Goal: Information Seeking & Learning: Understand process/instructions

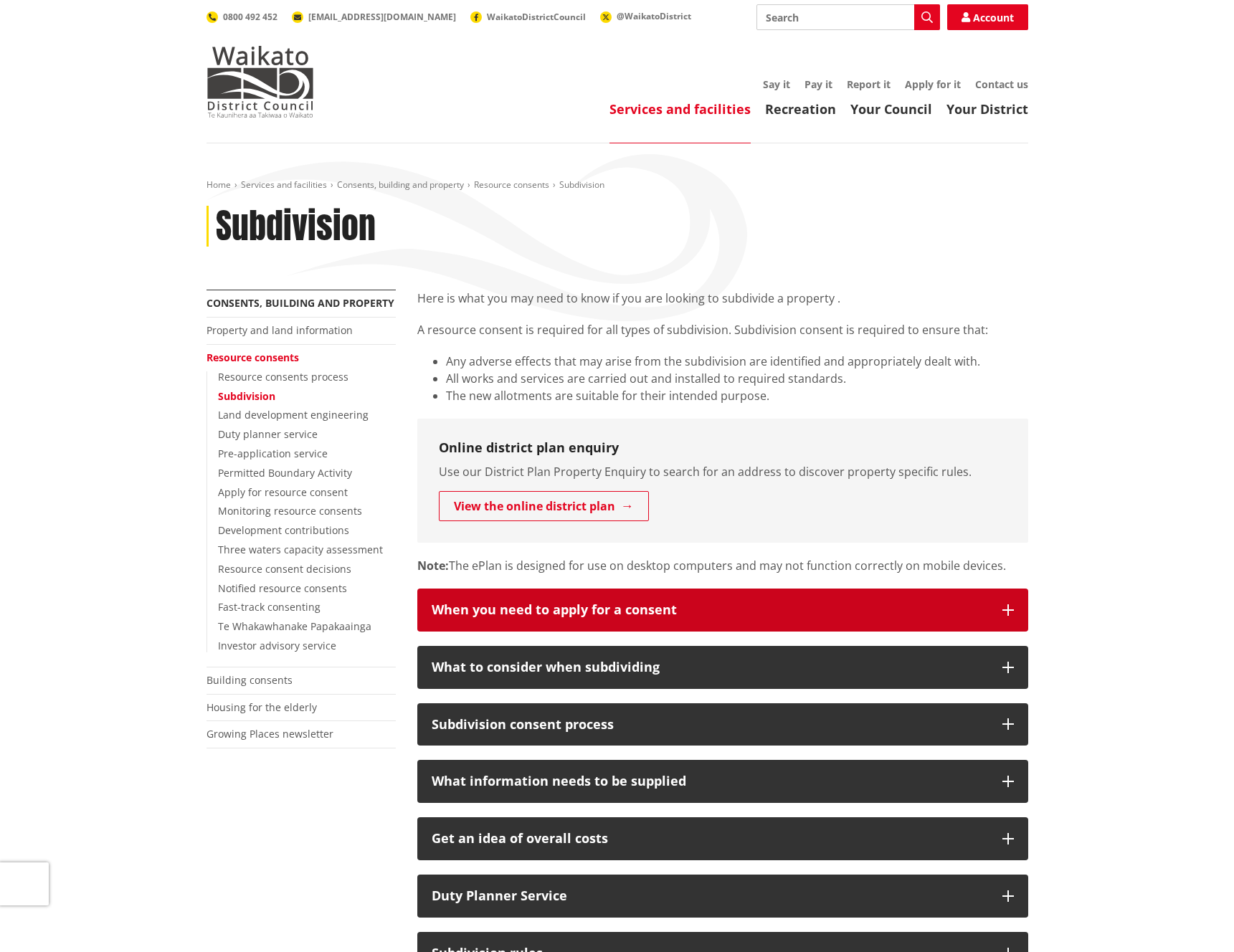
click at [1008, 609] on icon "button" at bounding box center [1008, 610] width 12 height 12
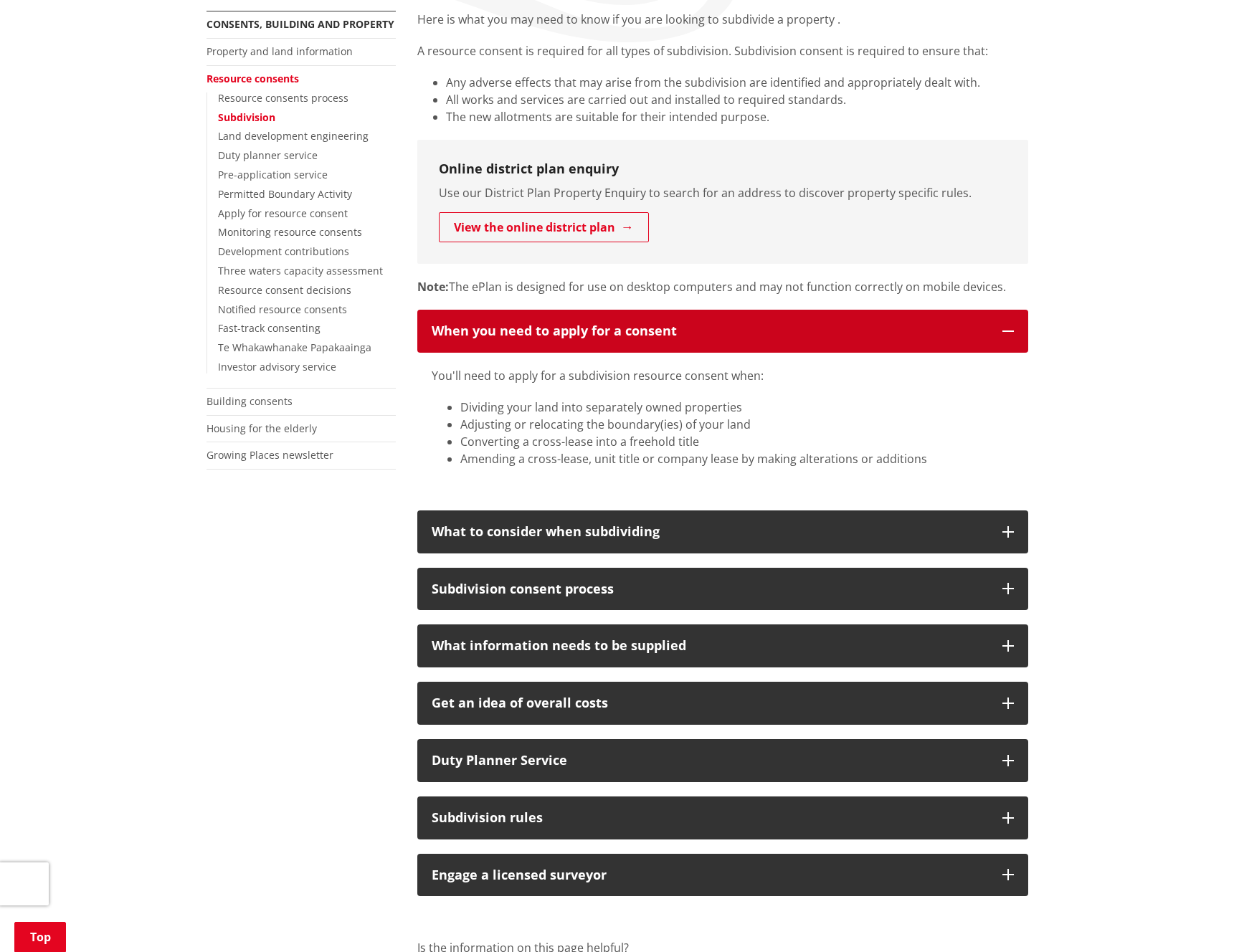
scroll to position [282, 0]
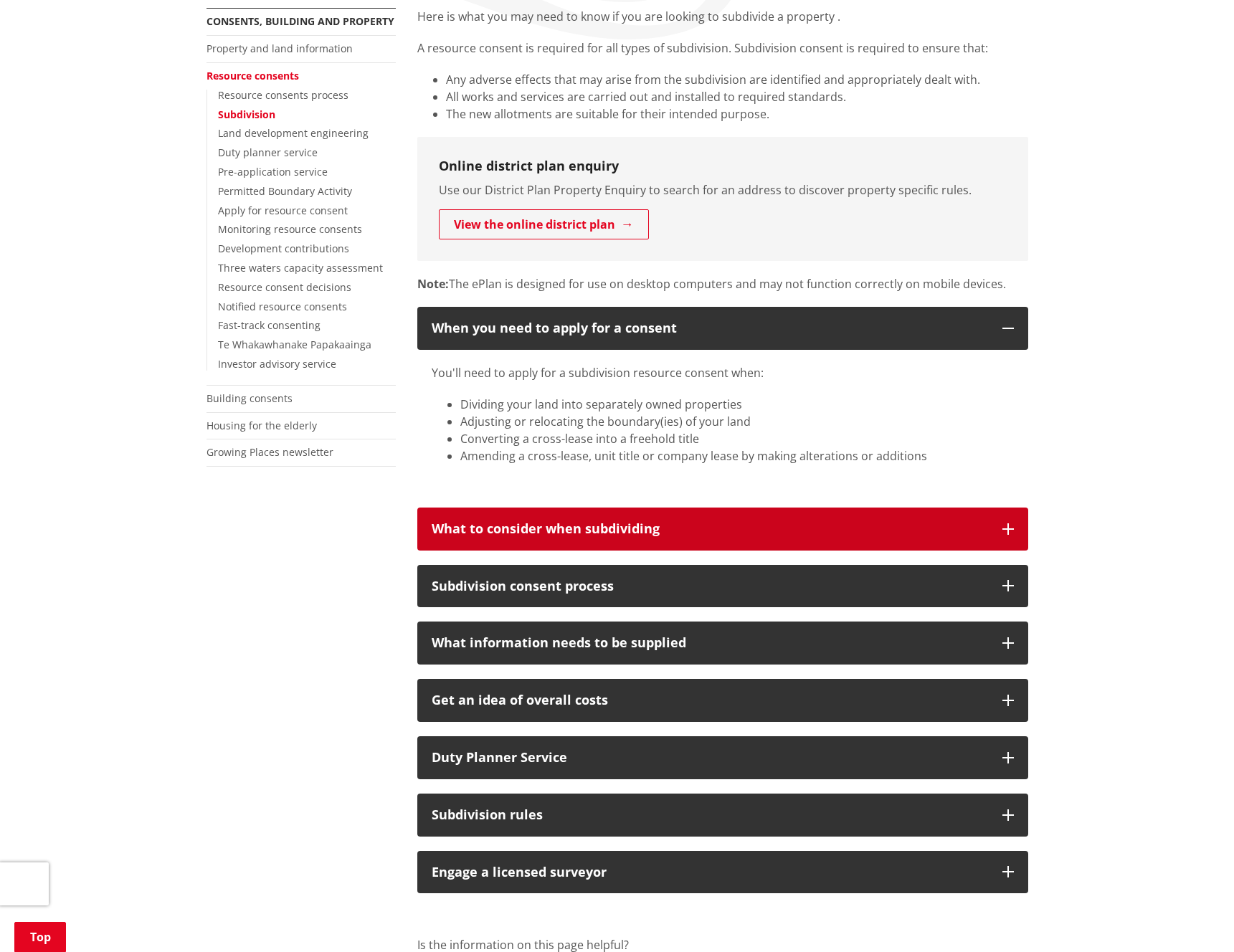
click at [1009, 532] on icon "button" at bounding box center [1008, 530] width 12 height 12
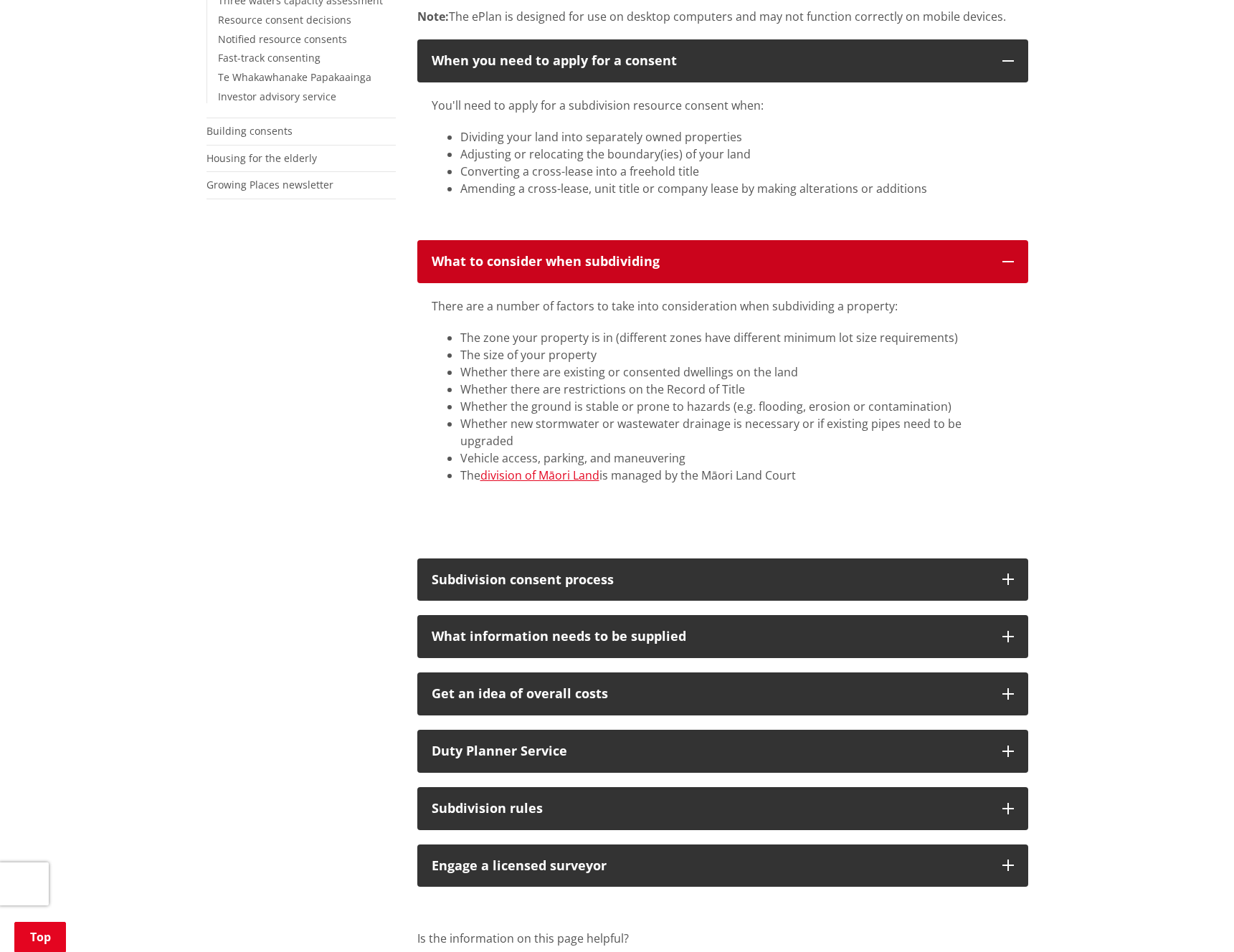
scroll to position [550, 0]
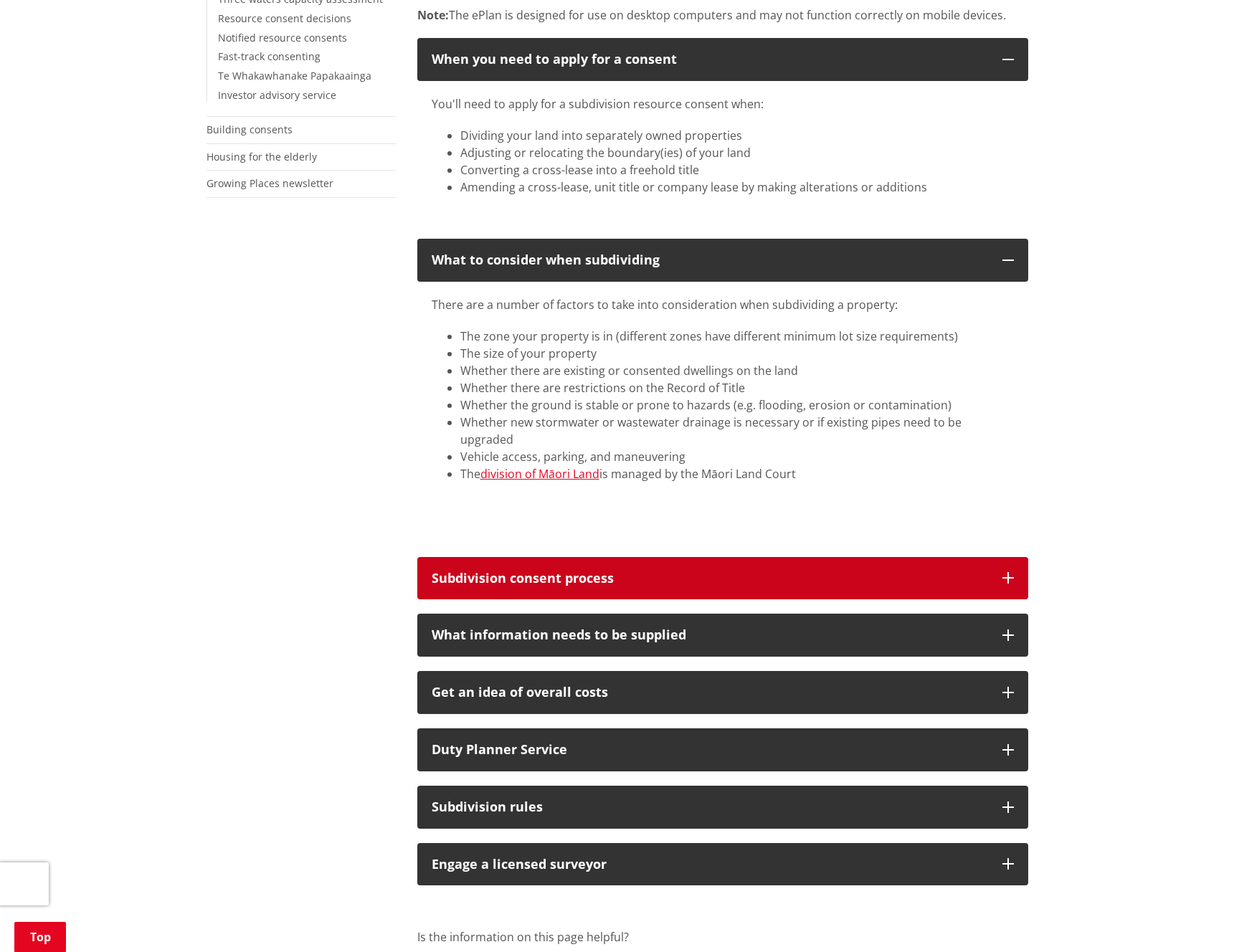
click at [1004, 572] on icon "button" at bounding box center [1008, 578] width 12 height 12
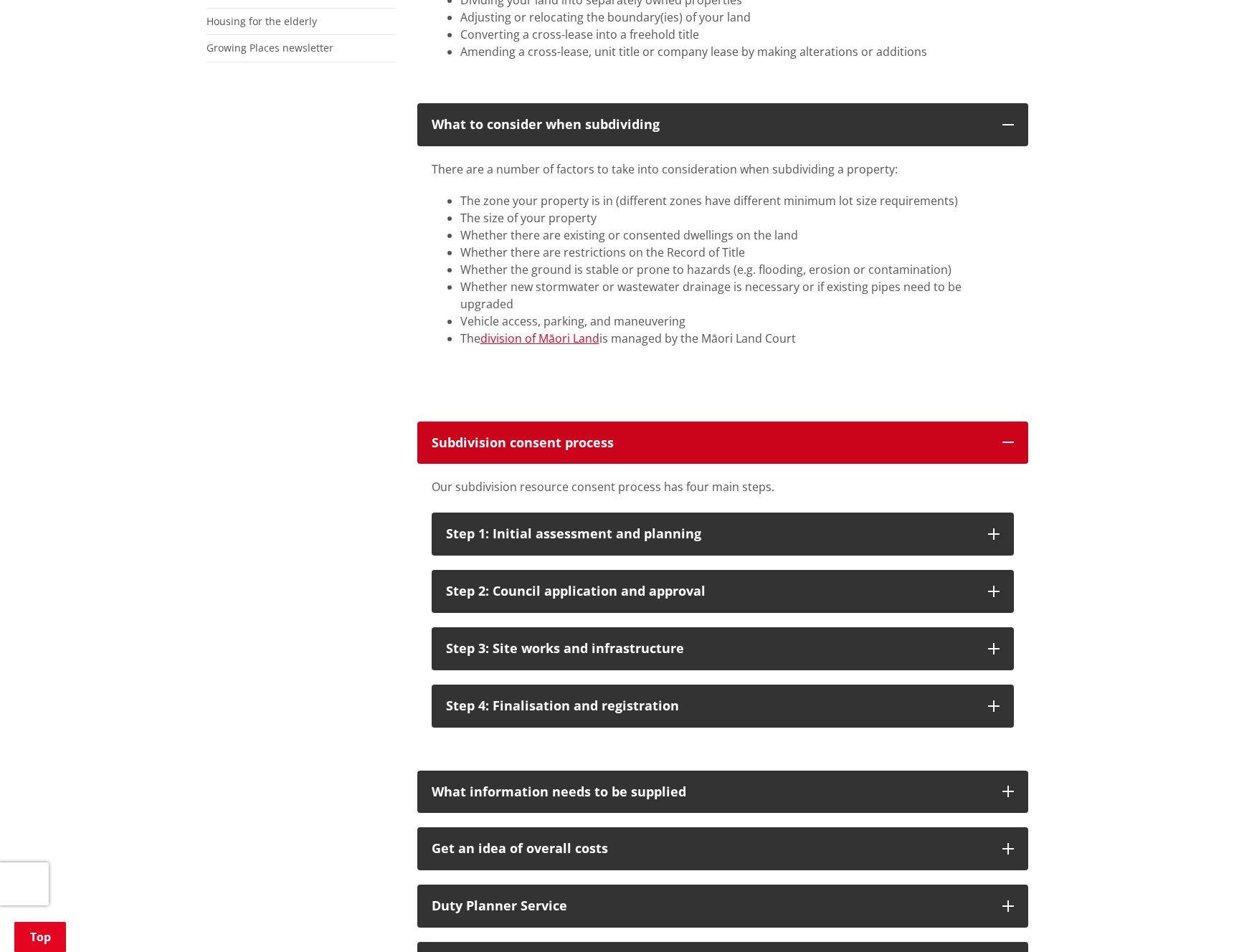
scroll to position [689, 0]
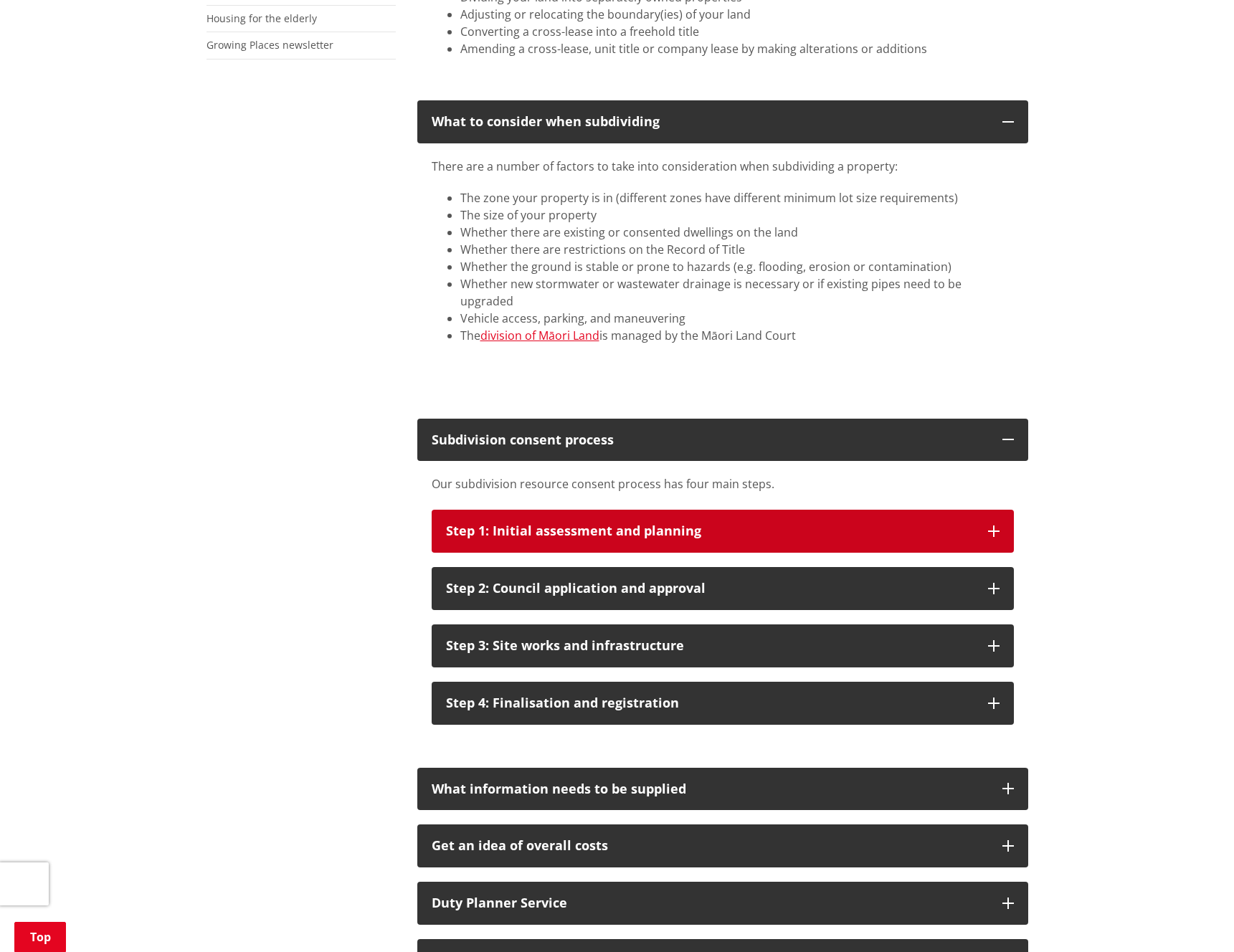
click at [996, 526] on icon "button" at bounding box center [993, 532] width 12 height 12
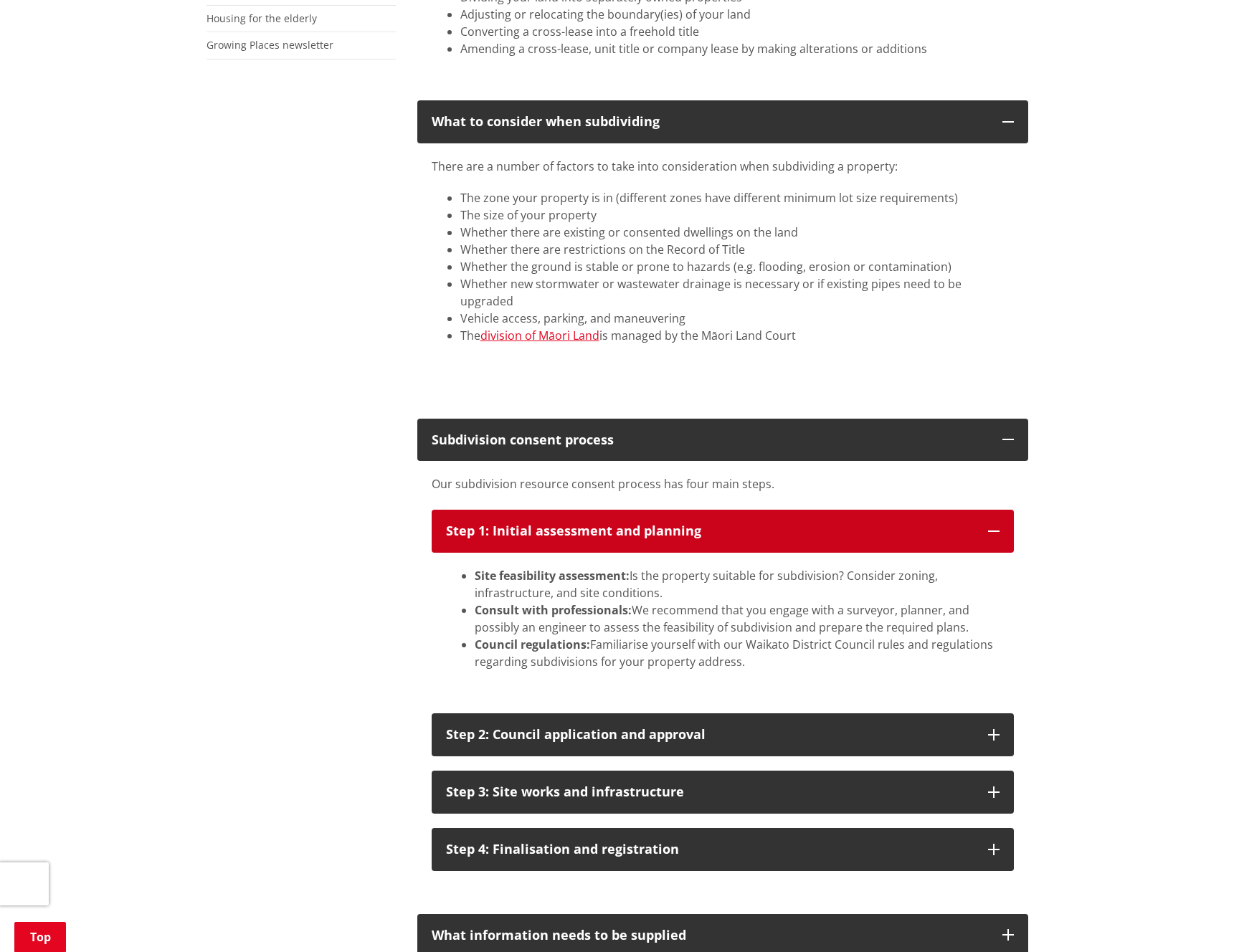
click at [996, 526] on icon "button" at bounding box center [993, 532] width 12 height 12
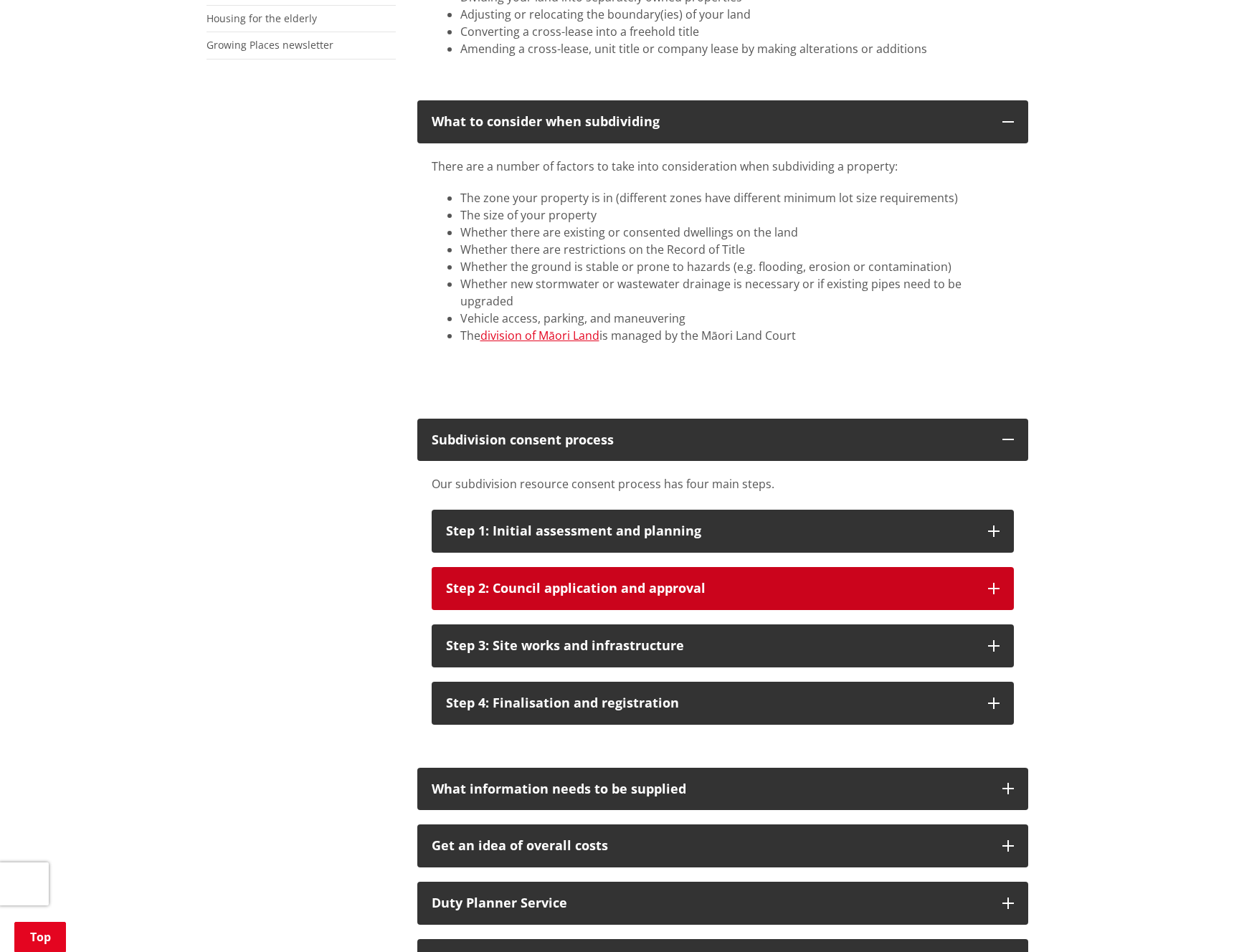
click at [998, 583] on icon "button" at bounding box center [993, 588] width 12 height 12
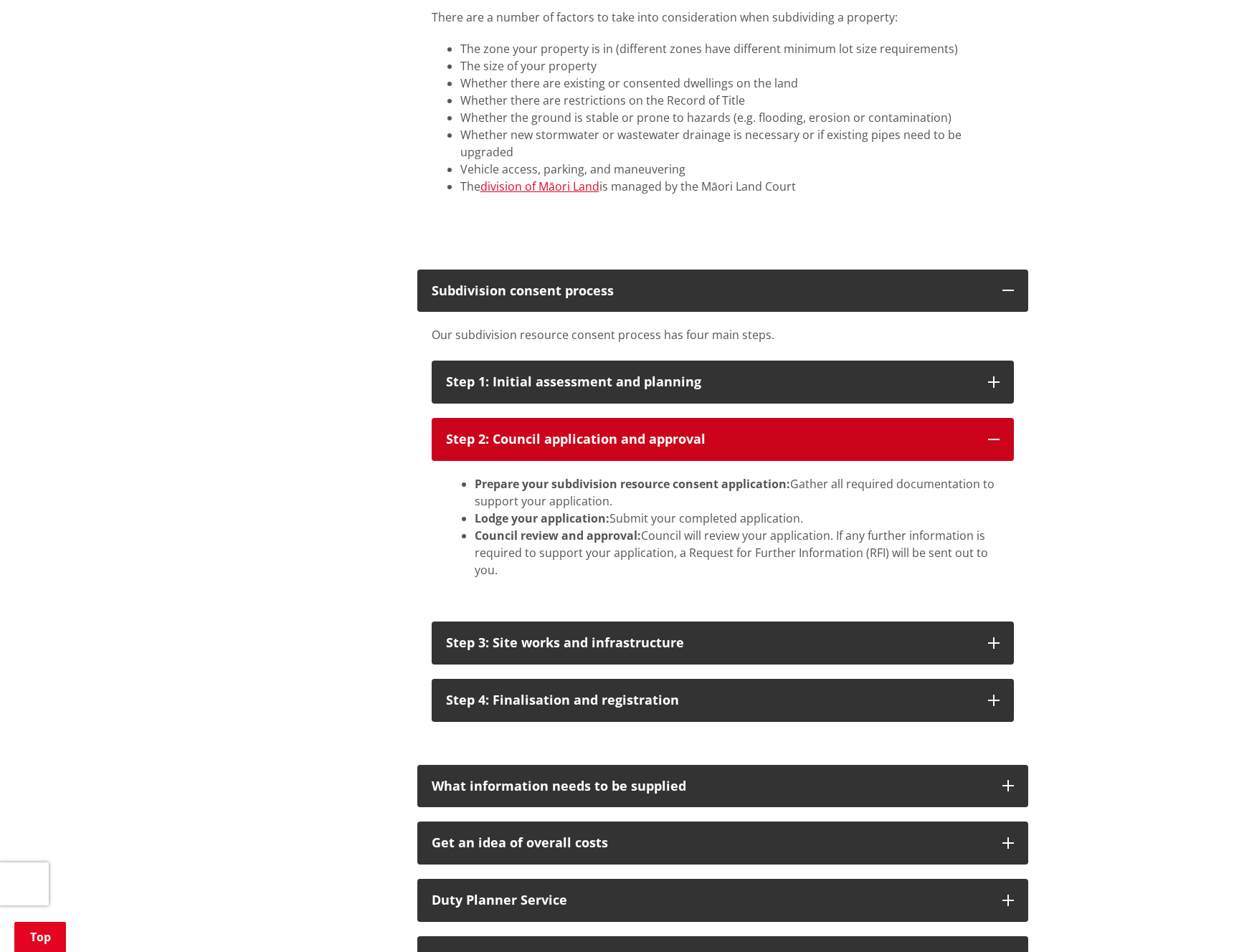
scroll to position [839, 0]
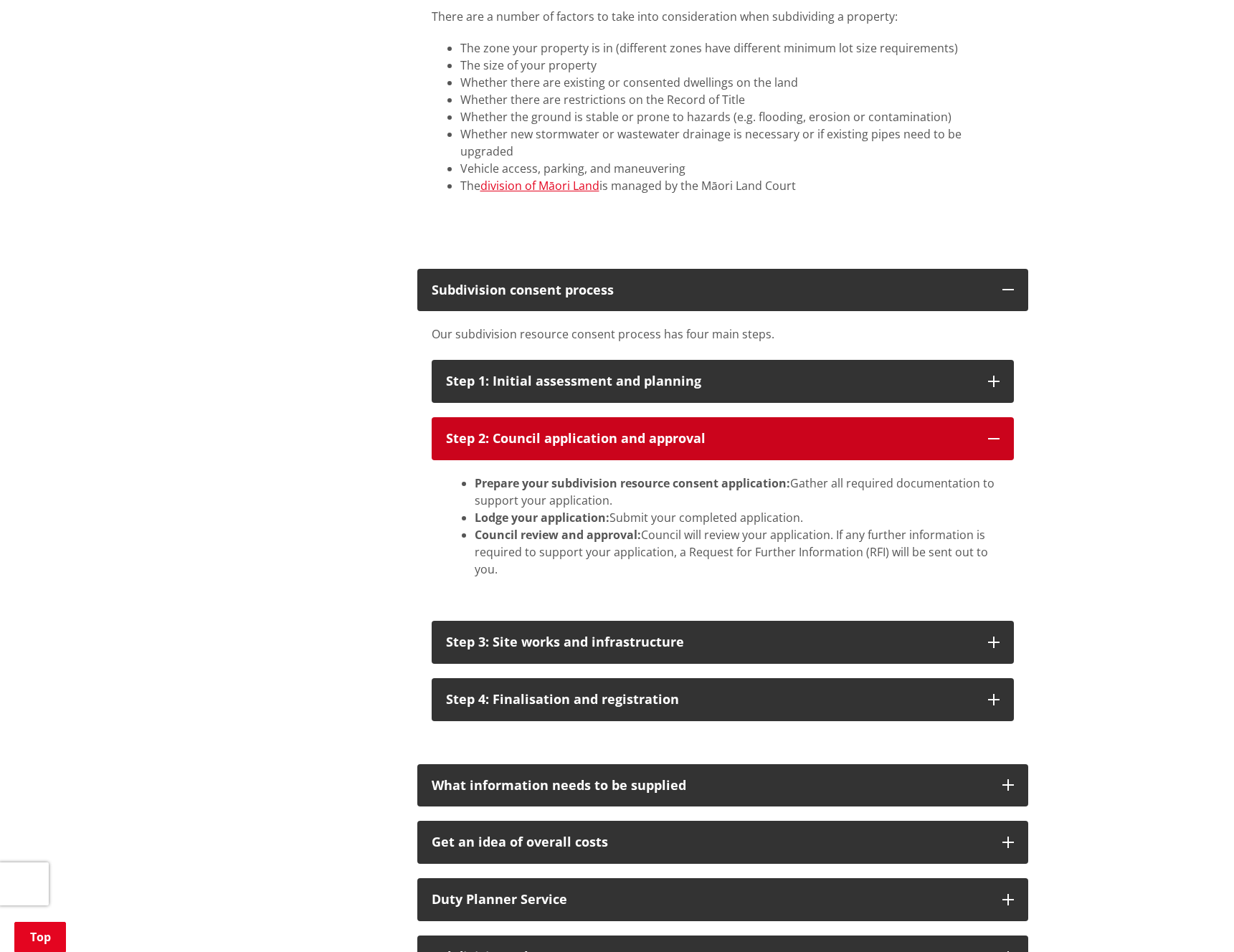
drag, startPoint x: 993, startPoint y: 423, endPoint x: 1001, endPoint y: 450, distance: 28.2
click at [994, 433] on icon "button" at bounding box center [993, 439] width 12 height 12
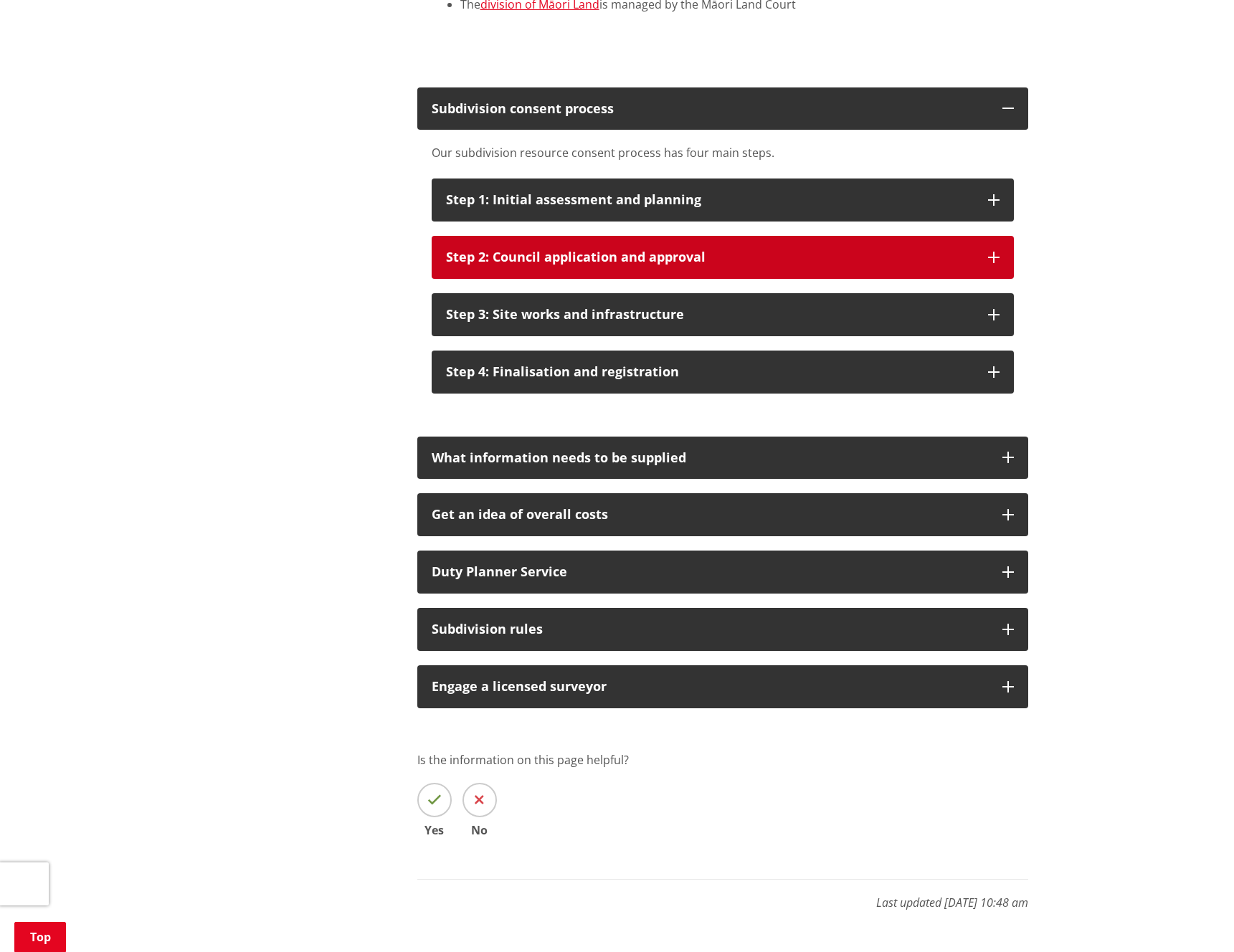
scroll to position [1025, 0]
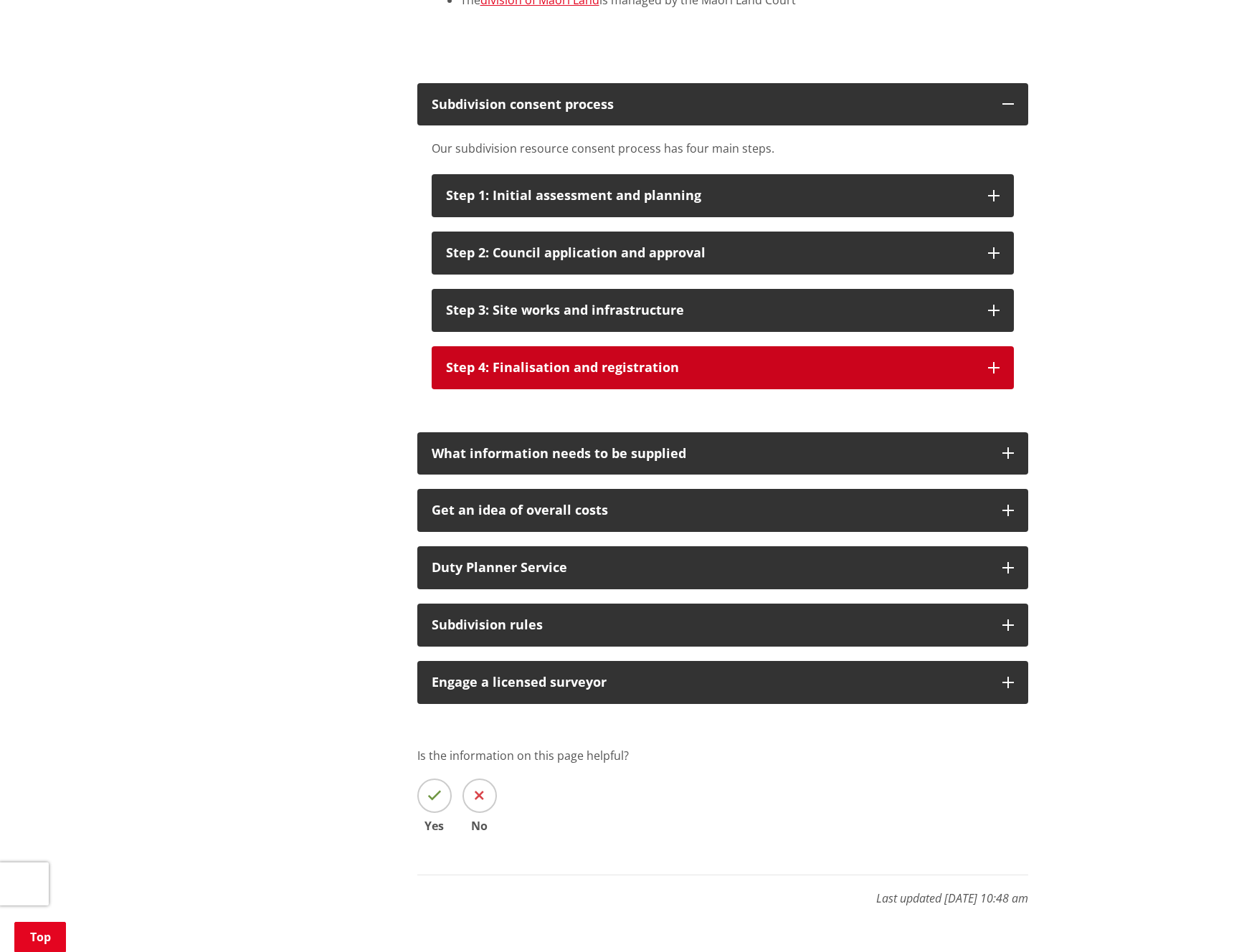
click at [1001, 346] on button "Step 4: Finalisation and registration" at bounding box center [722, 367] width 582 height 43
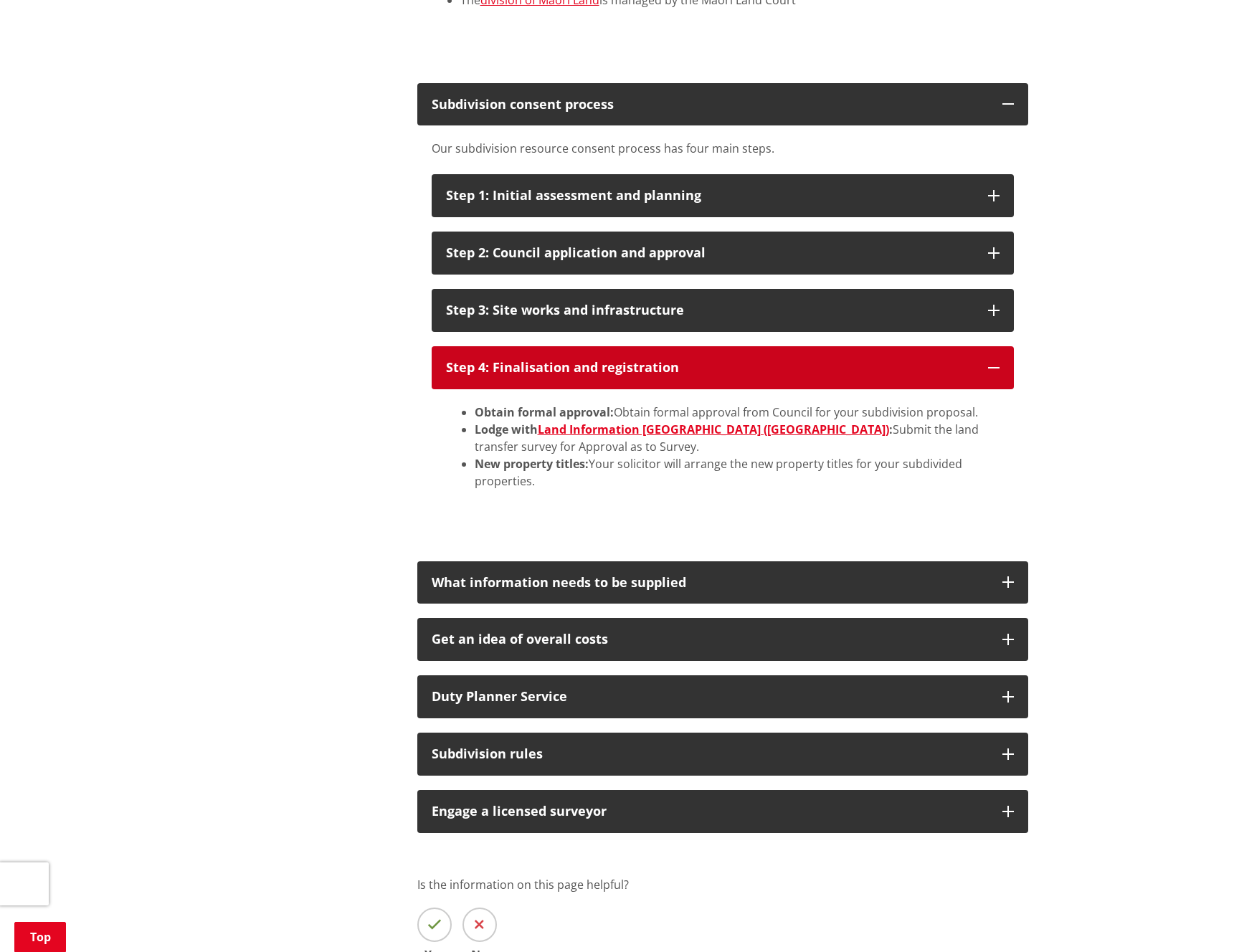
click at [998, 362] on icon "button" at bounding box center [993, 367] width 12 height 12
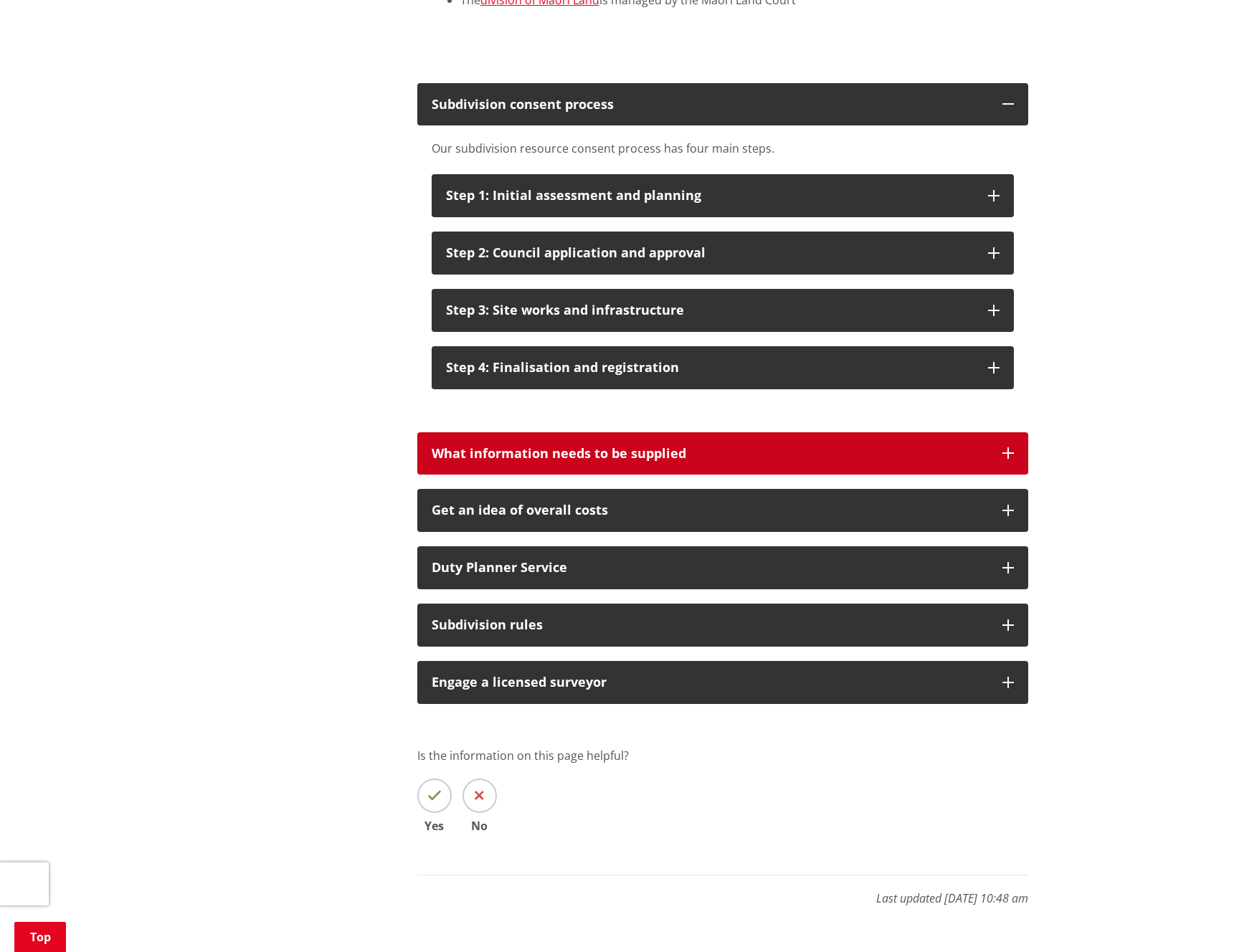
click at [1008, 447] on icon "button" at bounding box center [1008, 453] width 12 height 12
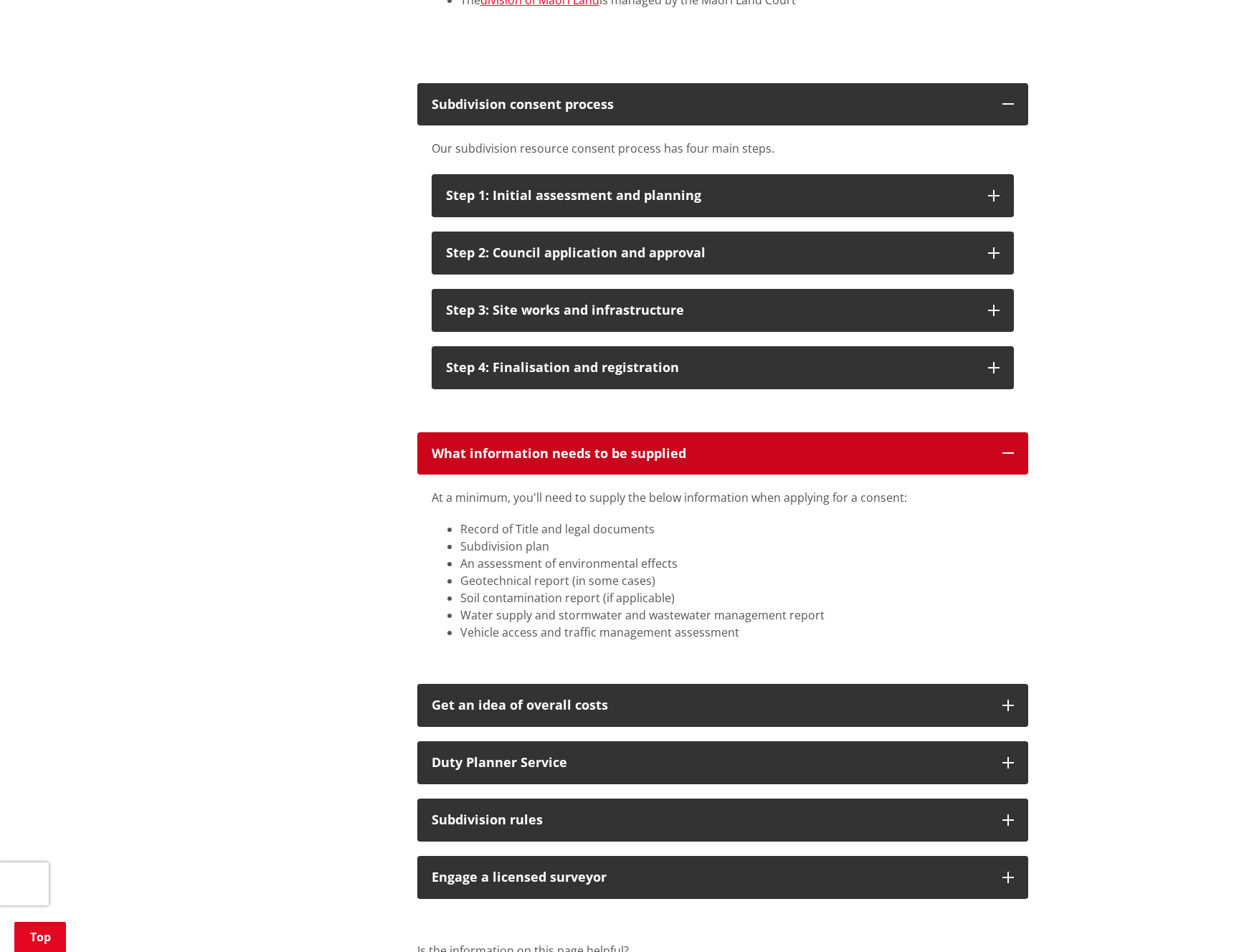
click at [1008, 447] on icon "button" at bounding box center [1008, 453] width 12 height 12
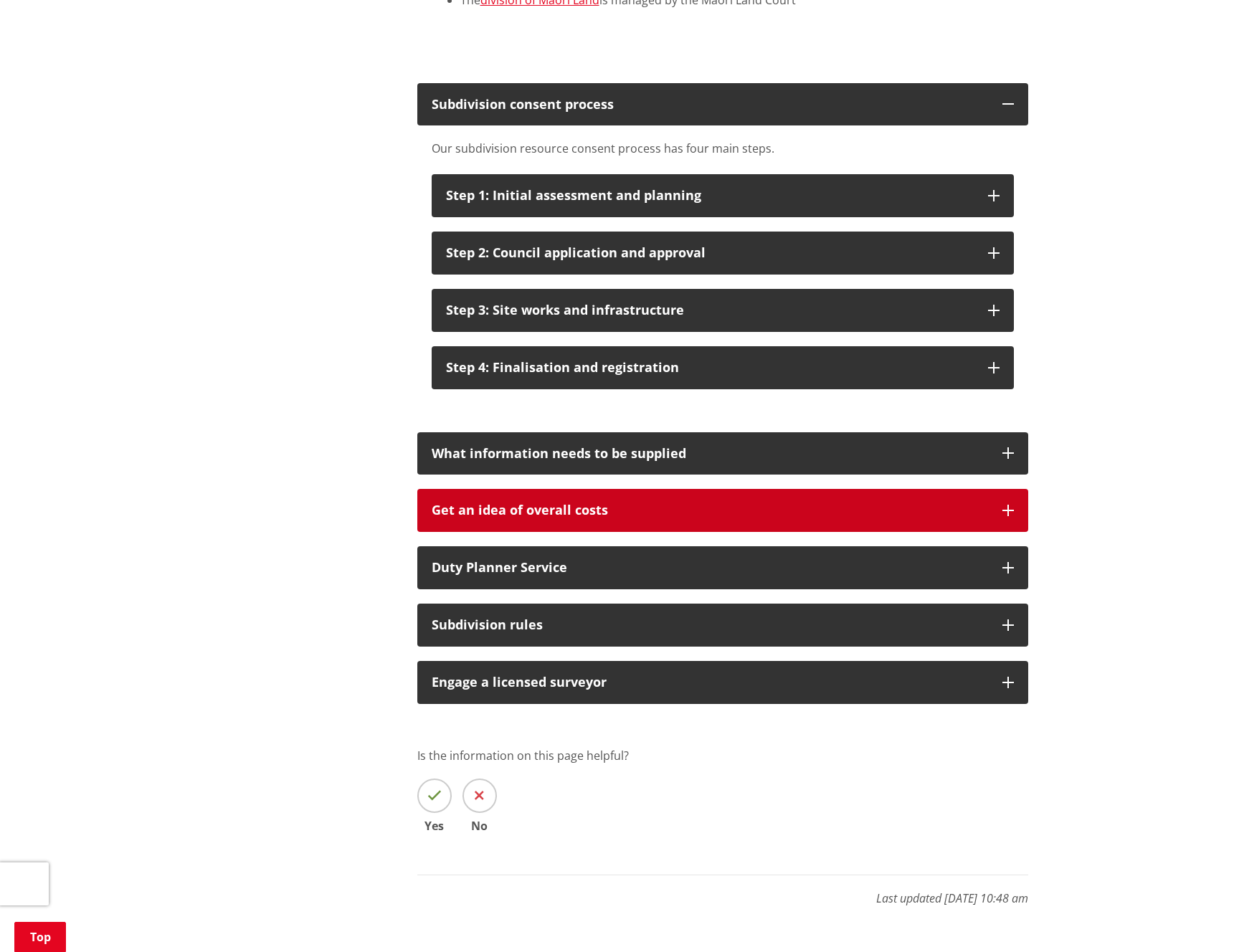
click at [1006, 505] on icon "button" at bounding box center [1008, 511] width 12 height 12
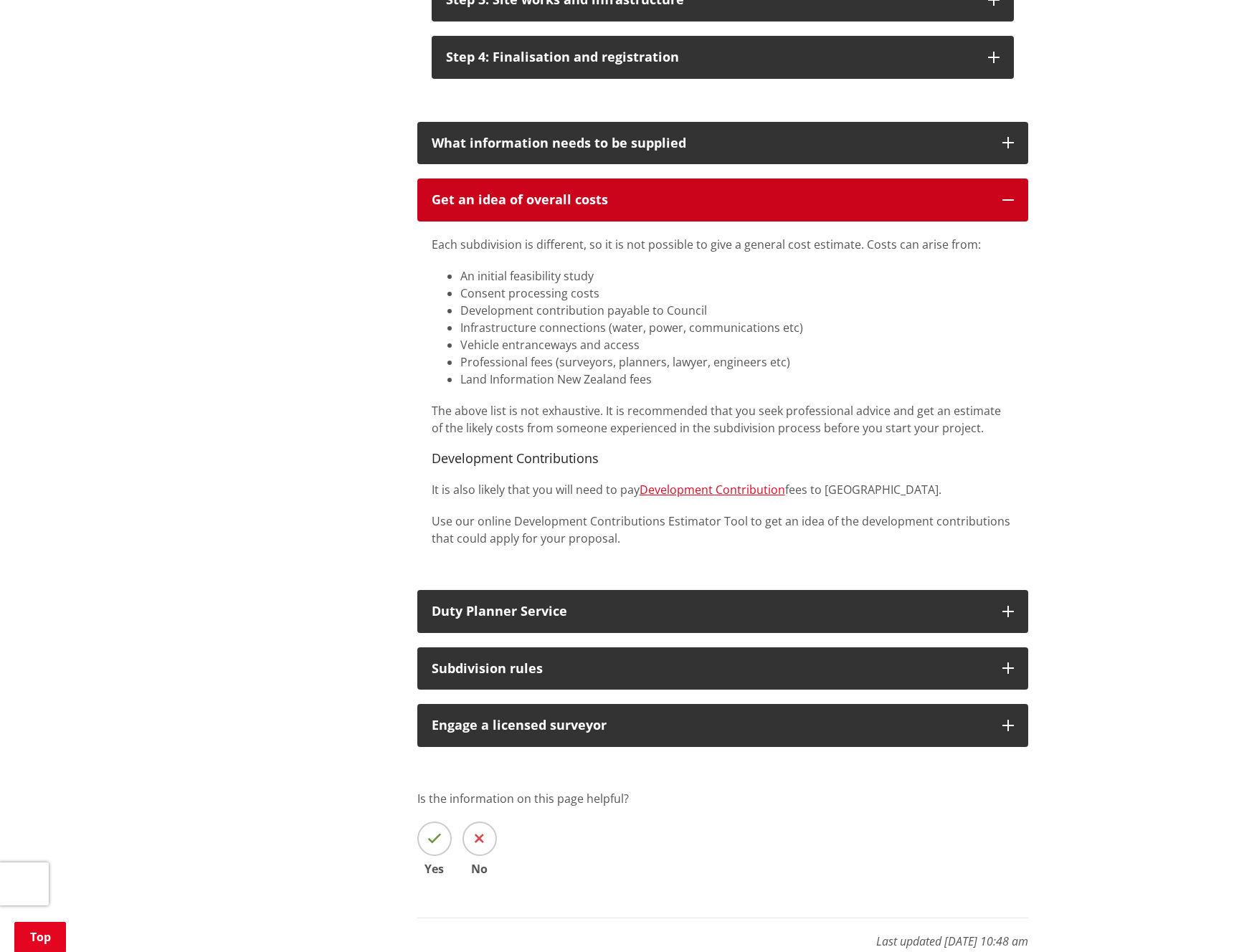
scroll to position [1343, 0]
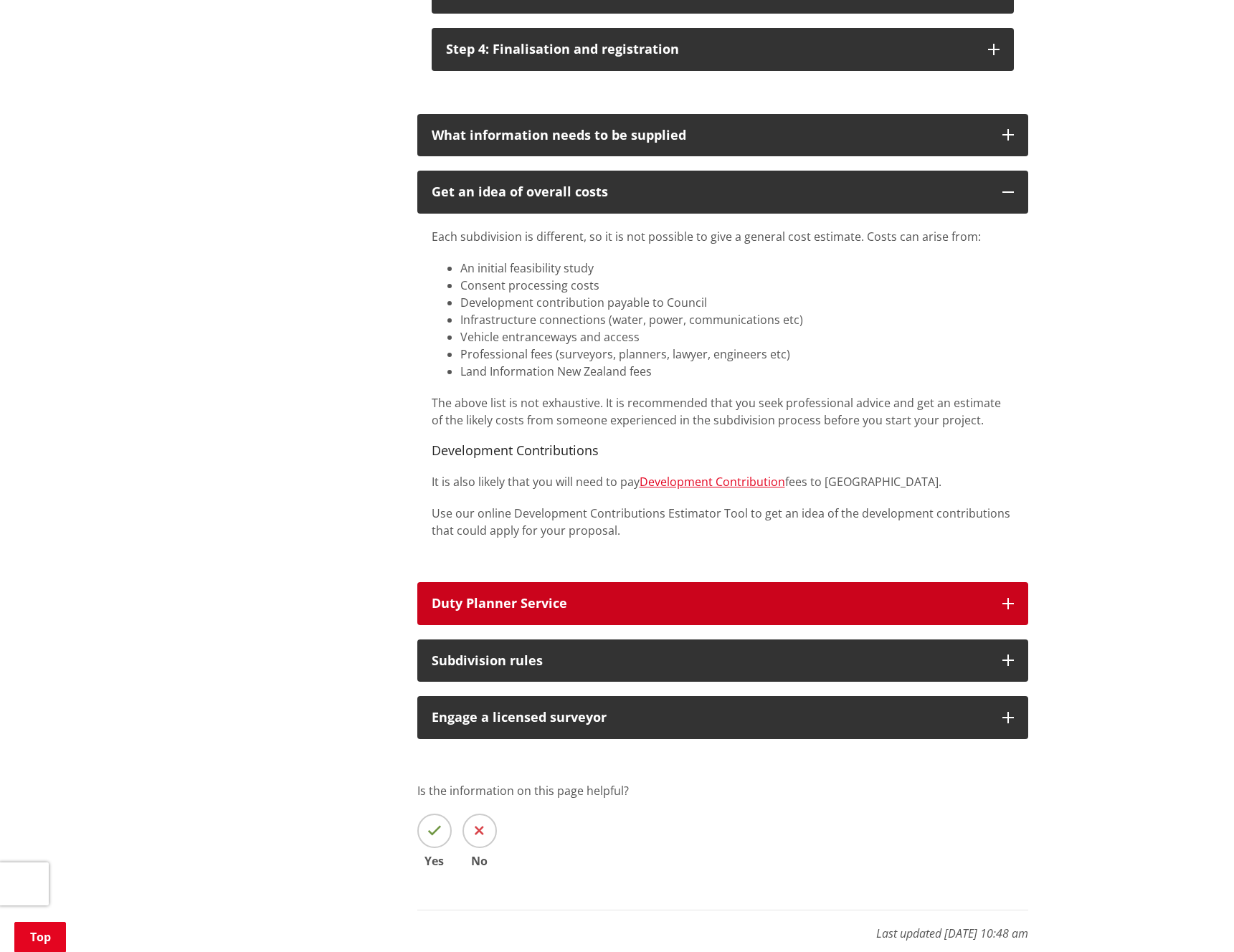
click at [1006, 592] on button "Duty Planner Service" at bounding box center [723, 603] width 611 height 43
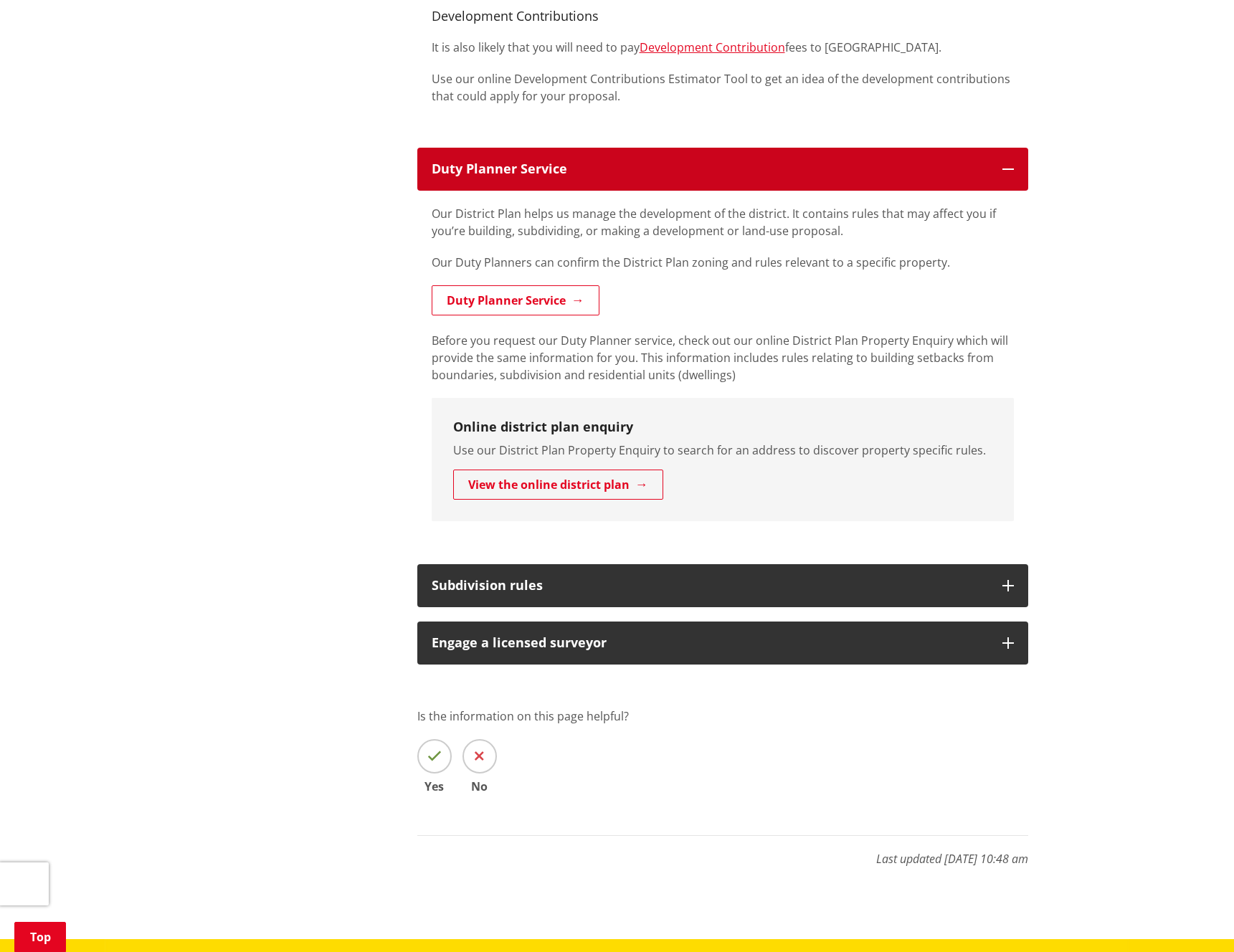
scroll to position [1780, 0]
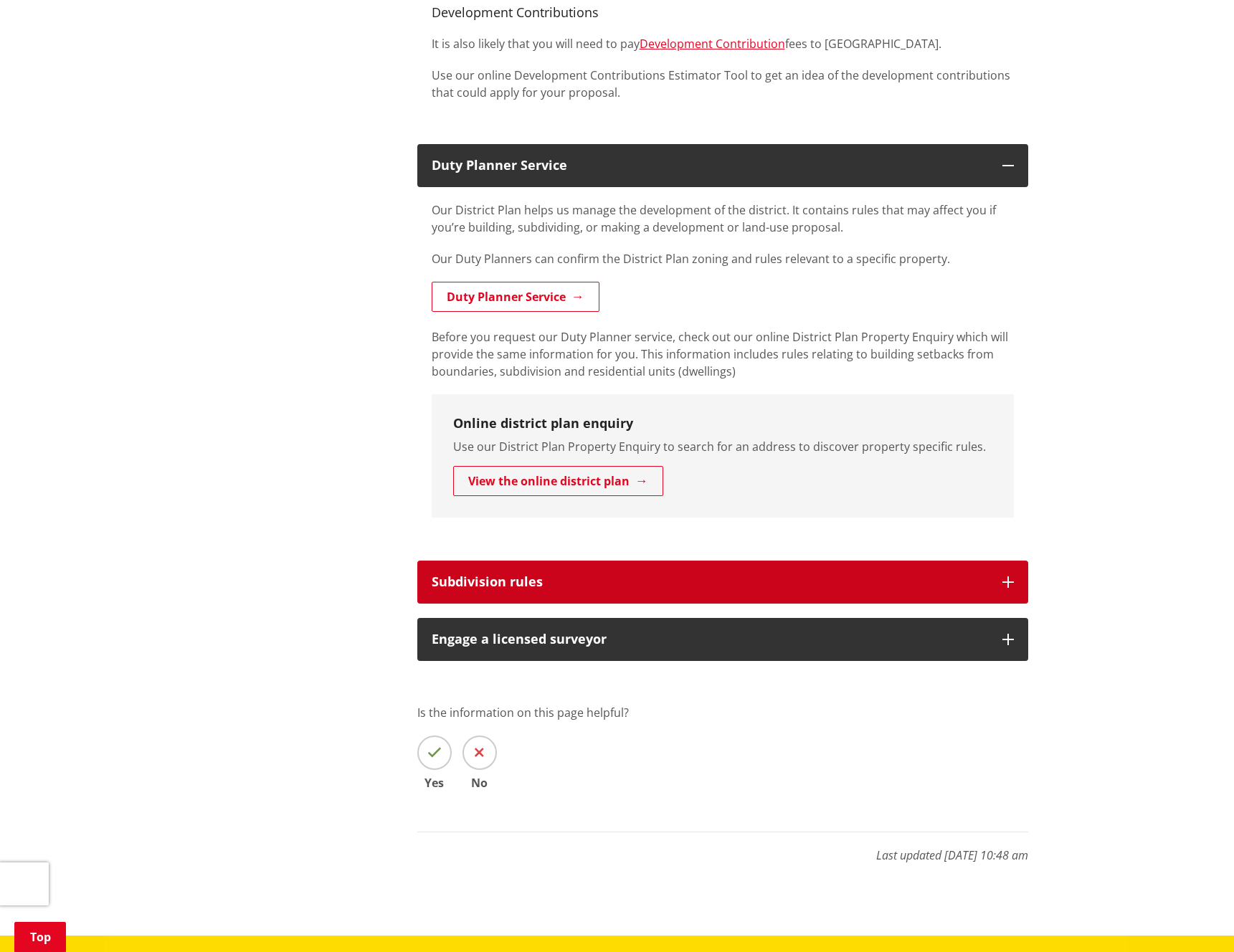
click at [1011, 577] on icon "button" at bounding box center [1008, 583] width 12 height 12
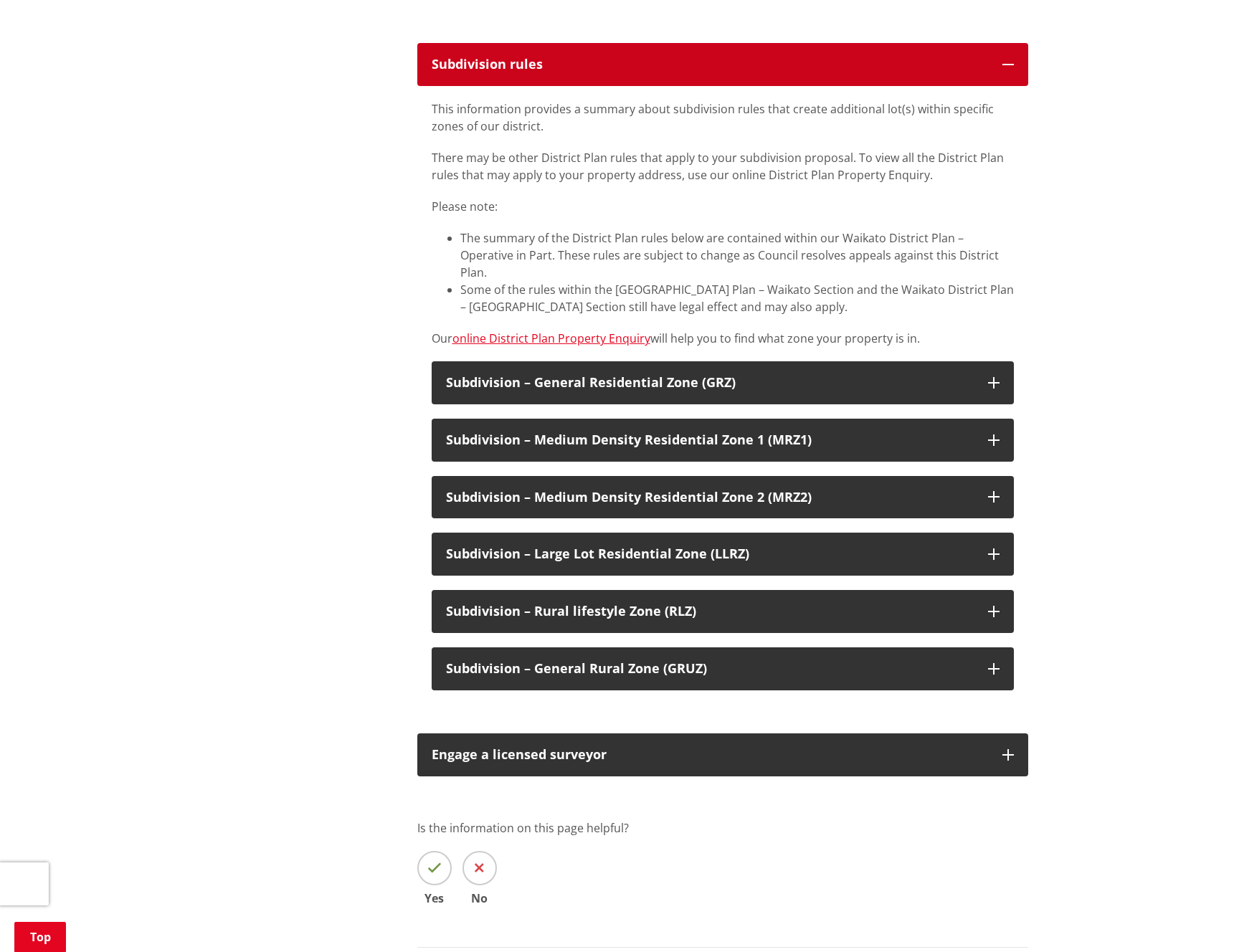
scroll to position [2302, 0]
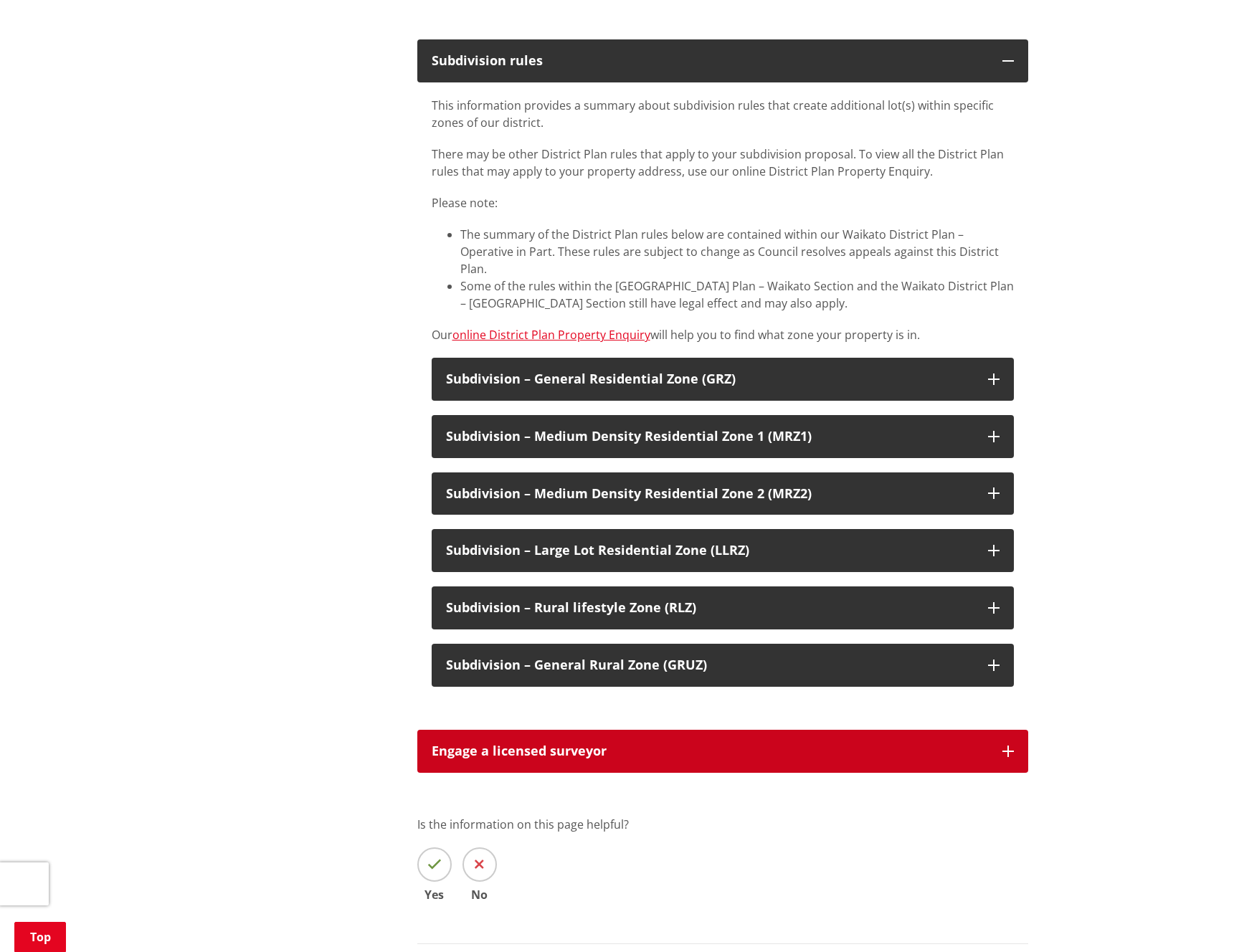
click at [1009, 730] on button "Engage a licensed surveyor" at bounding box center [723, 752] width 611 height 43
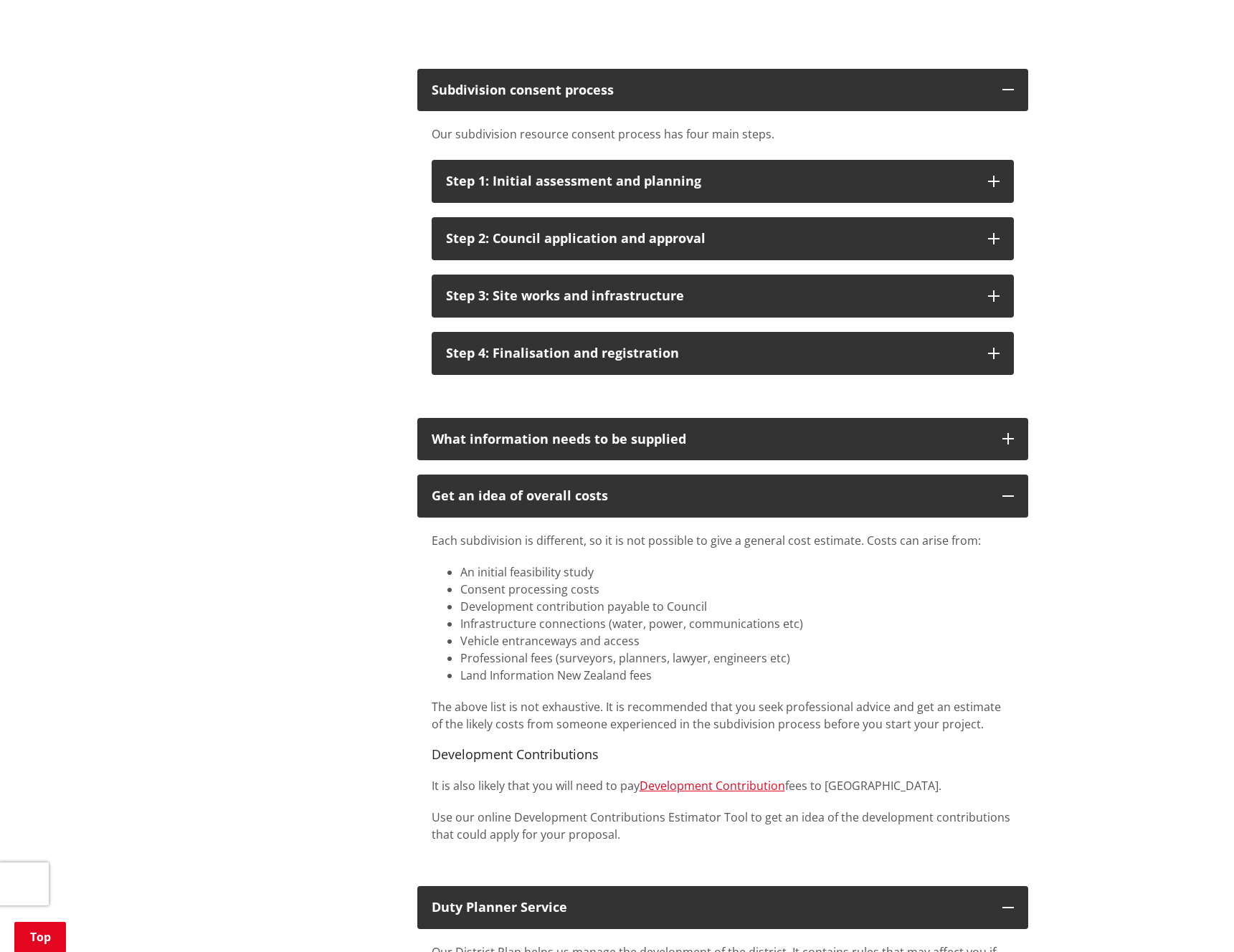
scroll to position [1043, 0]
